Goal: Task Accomplishment & Management: Manage account settings

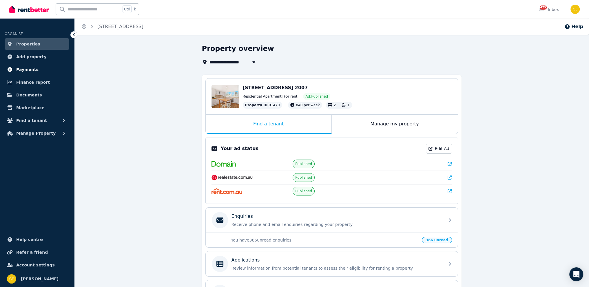
click at [29, 68] on span "Payments" at bounding box center [27, 69] width 22 height 7
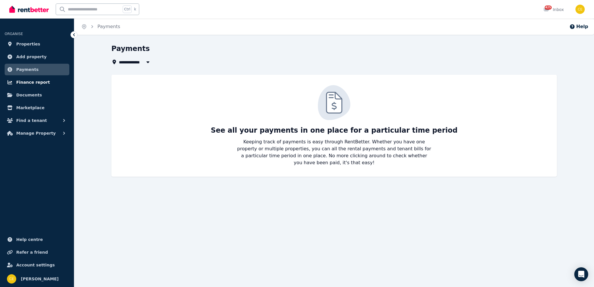
click at [27, 83] on span "Finance report" at bounding box center [33, 82] width 34 height 7
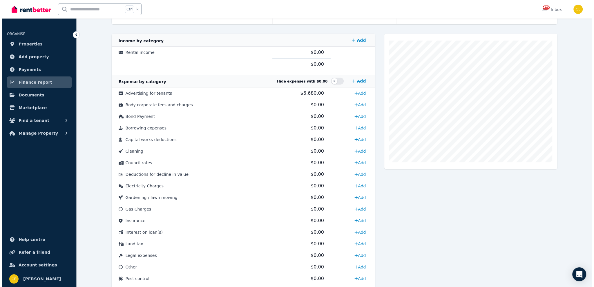
scroll to position [145, 0]
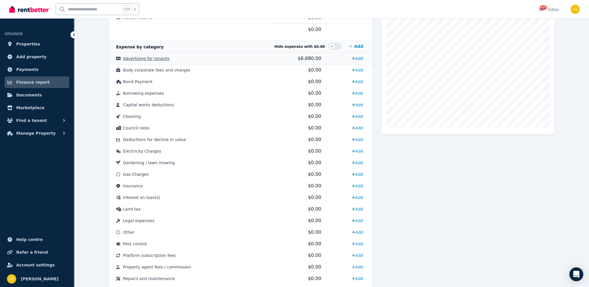
click at [290, 62] on td "$6,680.00" at bounding box center [299, 59] width 59 height 12
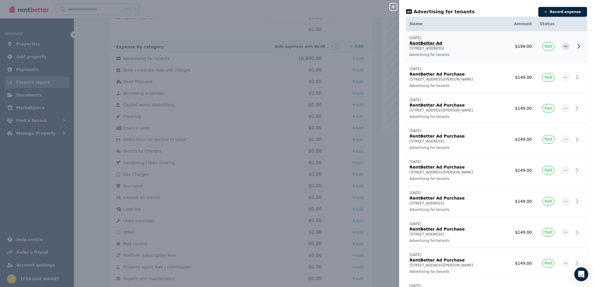
click at [478, 53] on p "Advertising for tenants" at bounding box center [457, 54] width 96 height 5
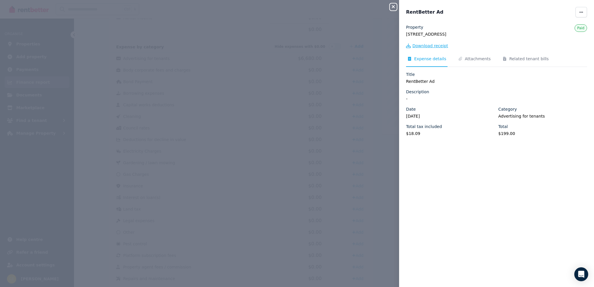
click at [432, 47] on span "Download receipt" at bounding box center [430, 46] width 36 height 6
